Goal: Information Seeking & Learning: Learn about a topic

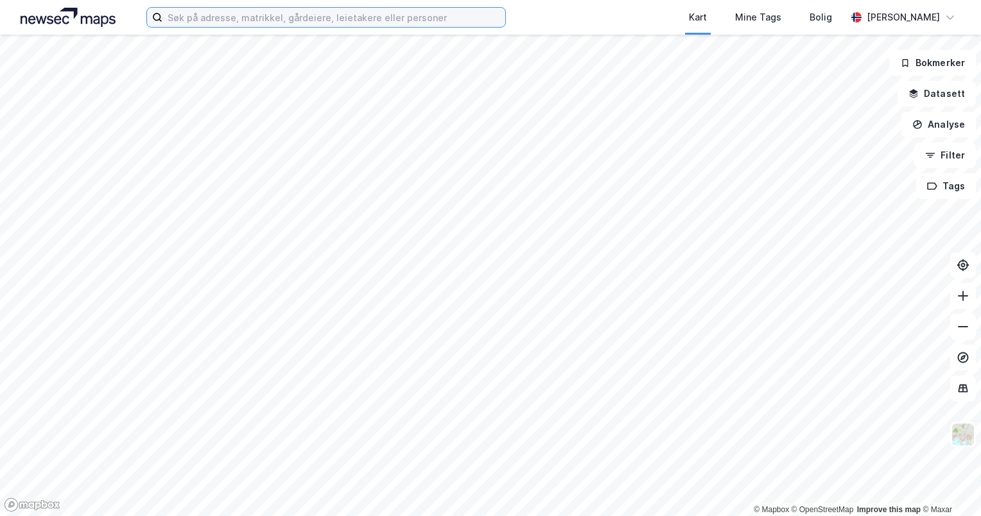
click at [322, 25] on input at bounding box center [333, 17] width 343 height 19
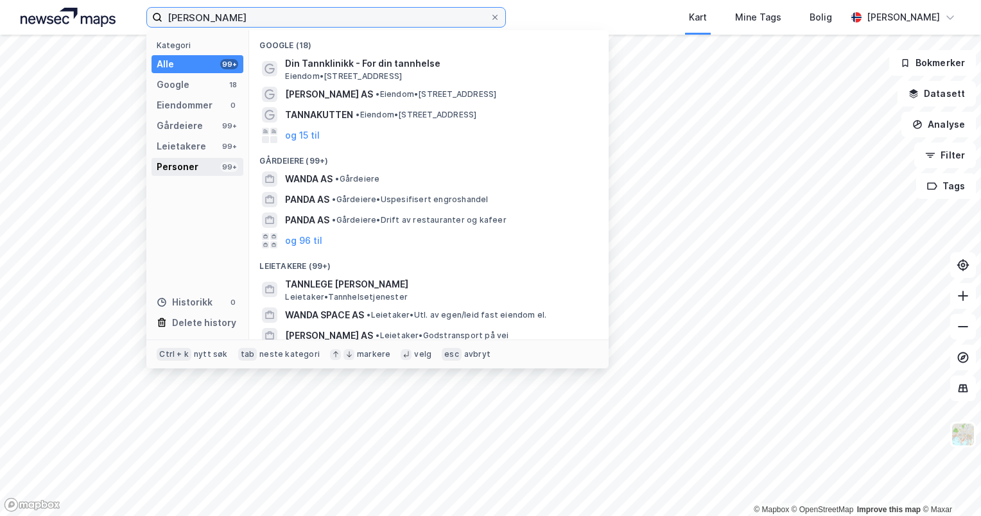
type input "[PERSON_NAME]"
click at [206, 171] on div "Personer 99+" at bounding box center [198, 167] width 92 height 18
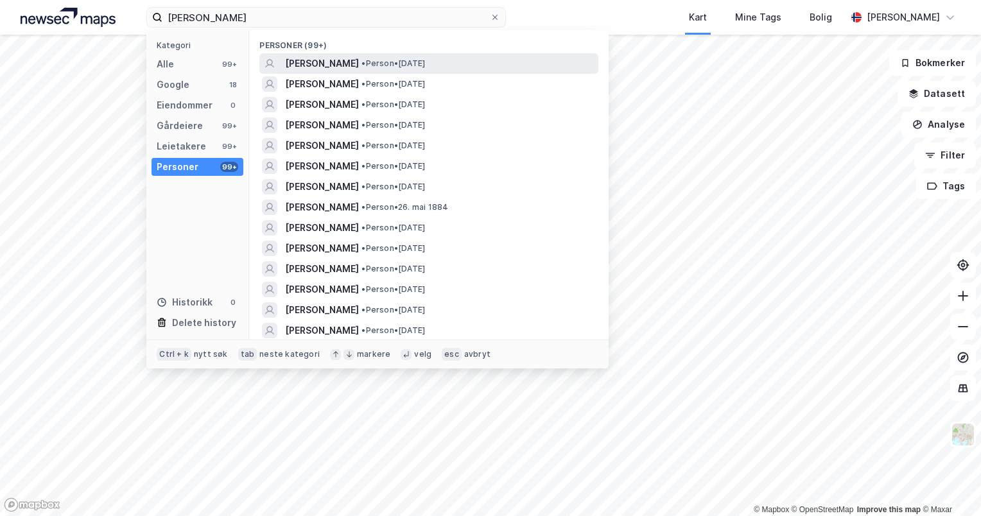
click at [359, 64] on span "[PERSON_NAME]" at bounding box center [322, 63] width 74 height 15
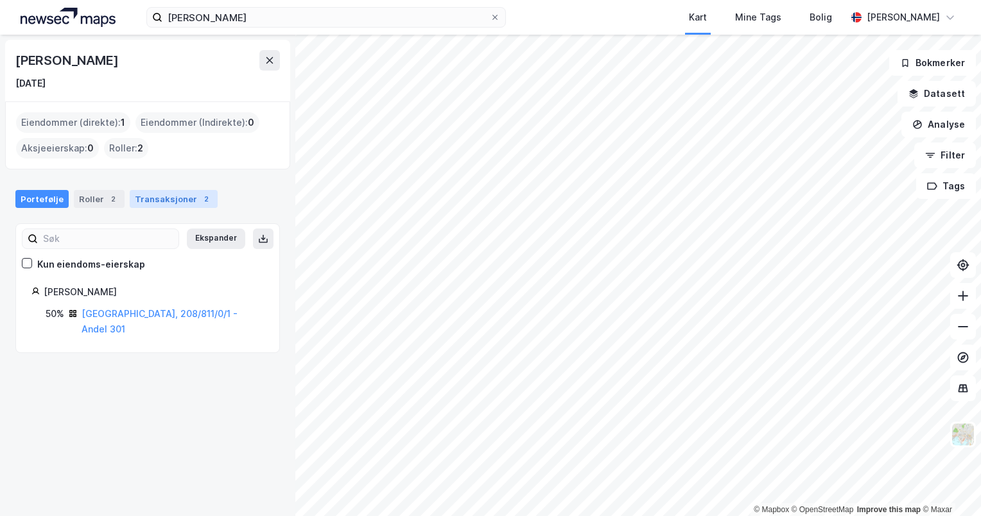
click at [182, 196] on div "Transaksjoner 2" at bounding box center [174, 199] width 88 height 18
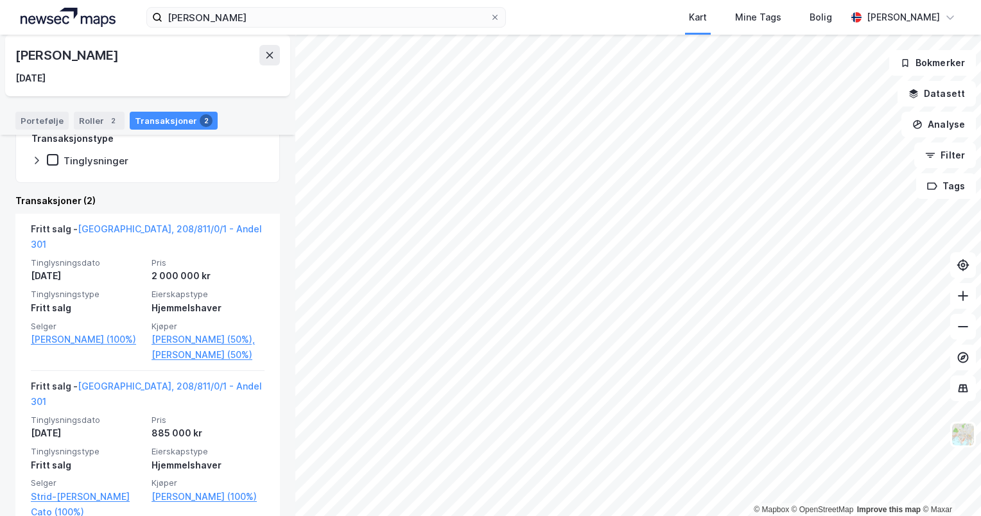
scroll to position [224, 0]
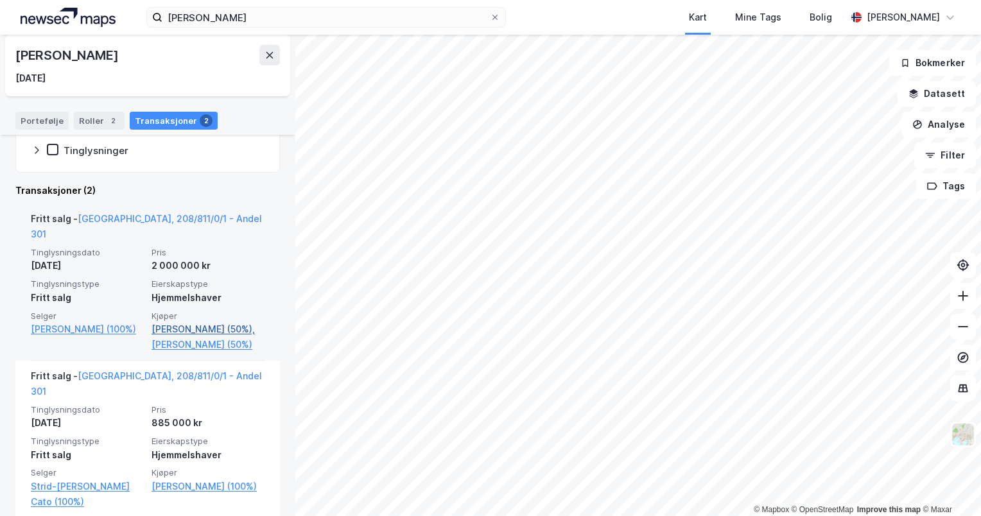
click at [196, 322] on link "[PERSON_NAME] (50%)," at bounding box center [208, 329] width 113 height 15
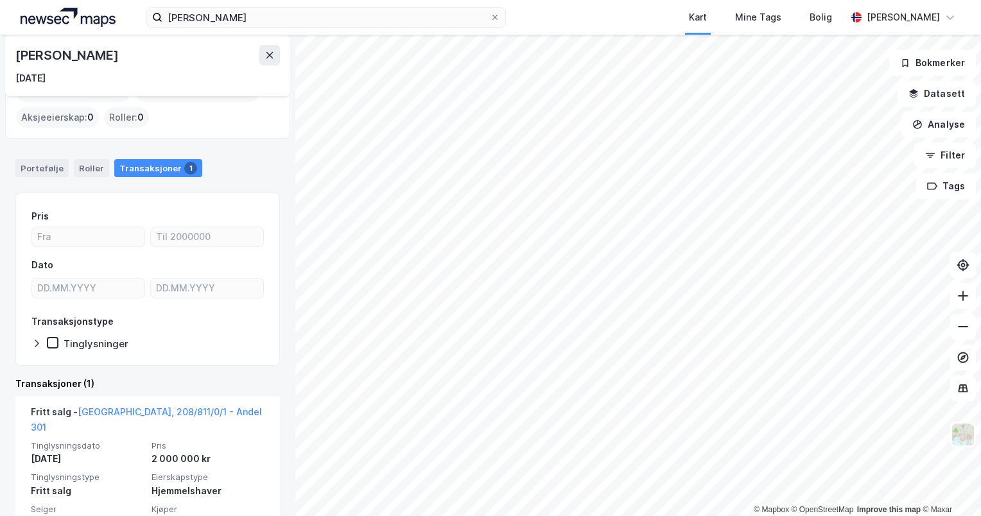
scroll to position [123, 0]
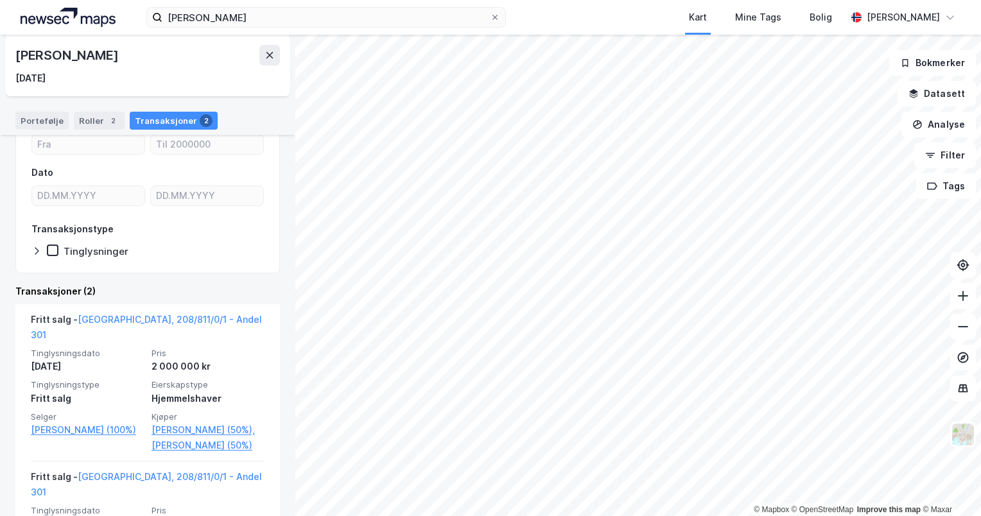
scroll to position [82, 0]
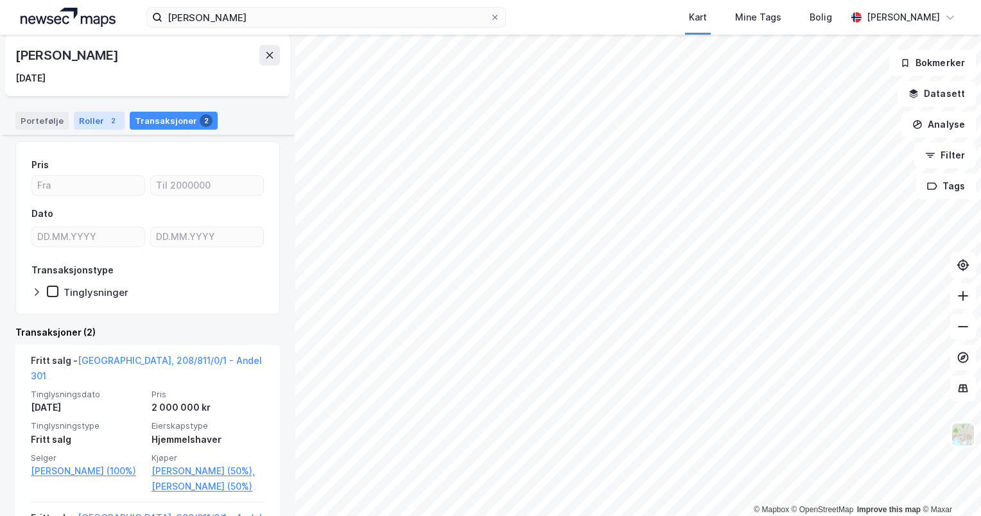
click at [82, 112] on div "Roller 2" at bounding box center [99, 121] width 51 height 18
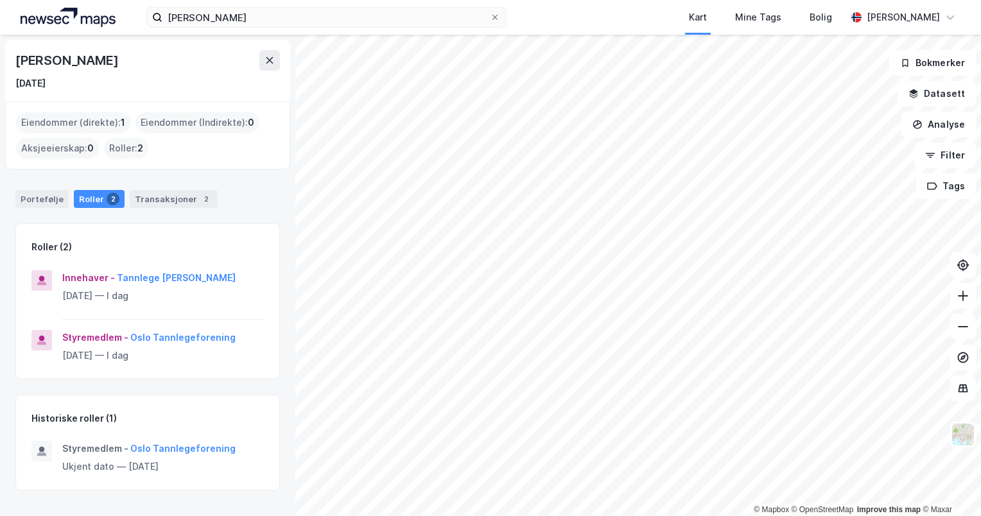
click at [174, 177] on div "Portefølje Roller 2 Transaksjoner 2" at bounding box center [147, 194] width 295 height 39
click at [171, 200] on div "Transaksjoner 2" at bounding box center [174, 199] width 88 height 18
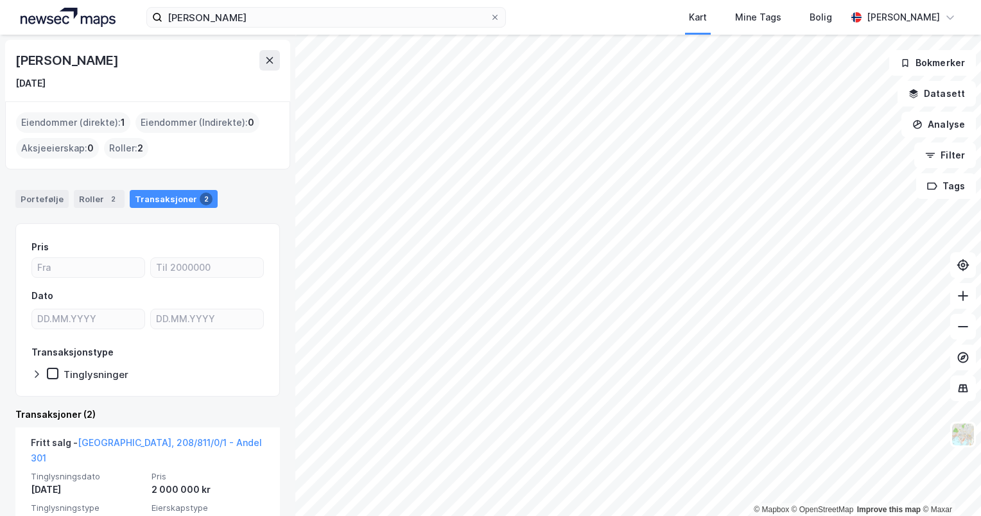
scroll to position [224, 0]
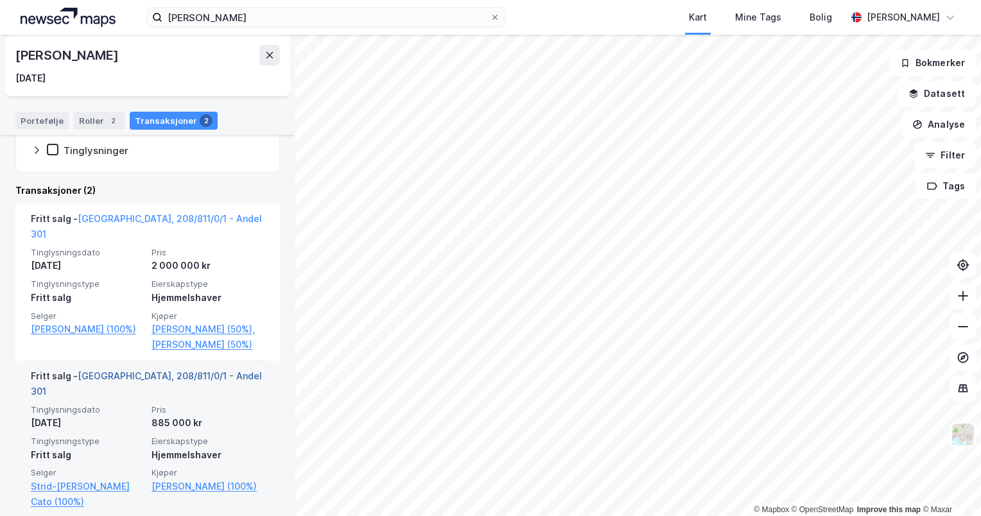
click at [174, 372] on link "[GEOGRAPHIC_DATA], 208/811/0/1 - Andel 301" at bounding box center [146, 384] width 231 height 26
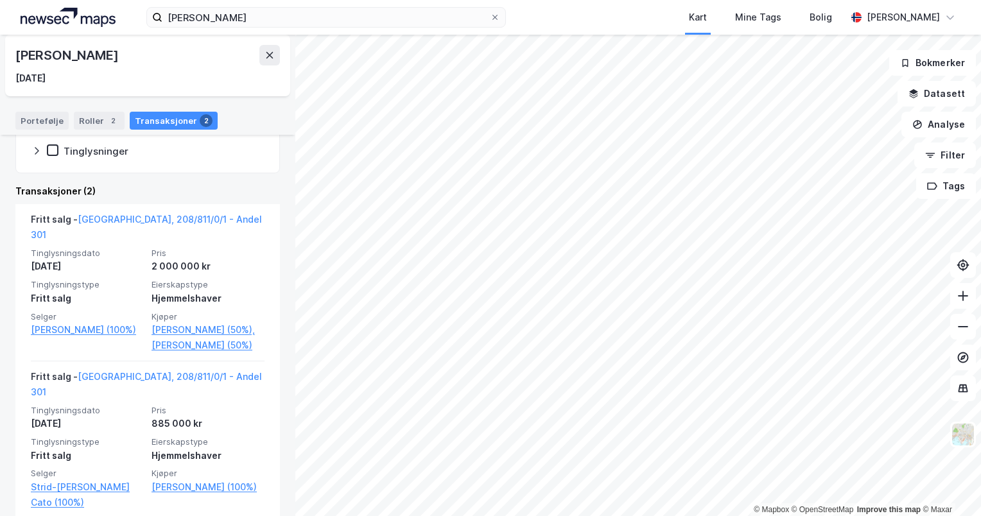
scroll to position [224, 0]
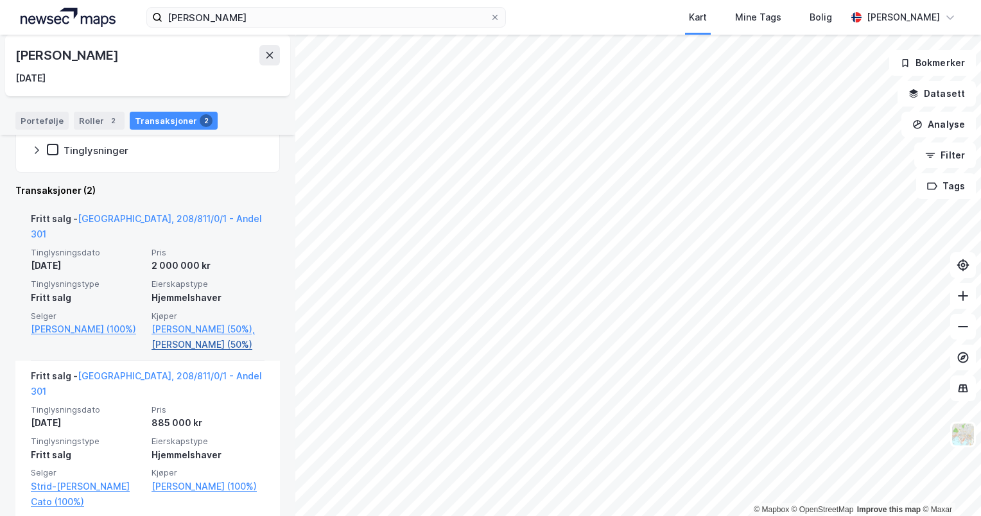
click at [173, 337] on link "[PERSON_NAME] (50%)" at bounding box center [208, 344] width 113 height 15
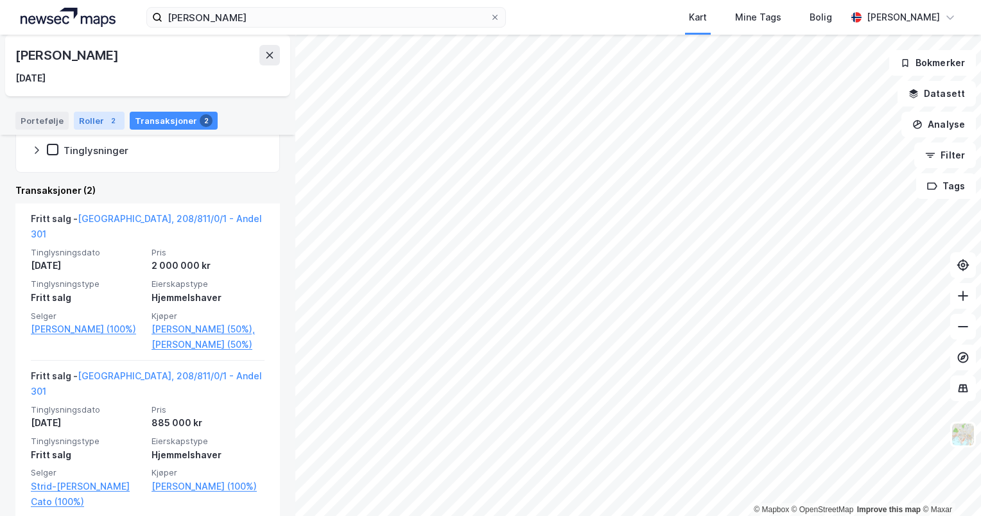
click at [107, 123] on div "2" at bounding box center [113, 120] width 13 height 13
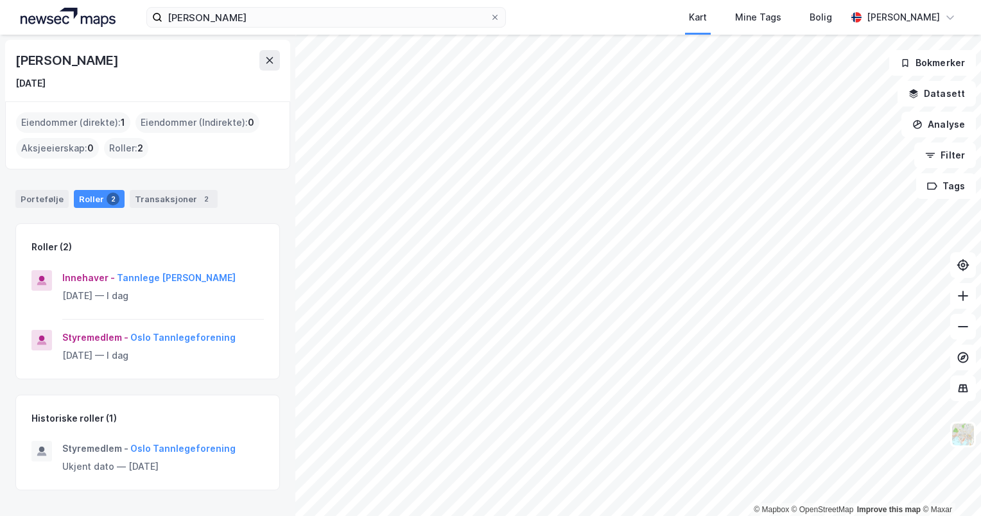
scroll to position [4, 0]
click at [0, 0] on button "Tannlege [PERSON_NAME]" at bounding box center [0, 0] width 0 height 0
